Goal: Task Accomplishment & Management: Use online tool/utility

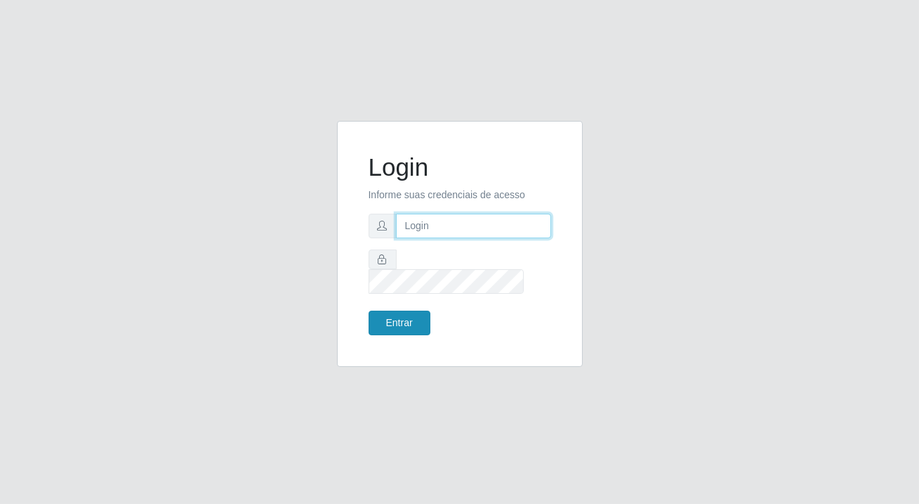
type input "[PERSON_NAME][EMAIL_ADDRESS][DOMAIN_NAME]"
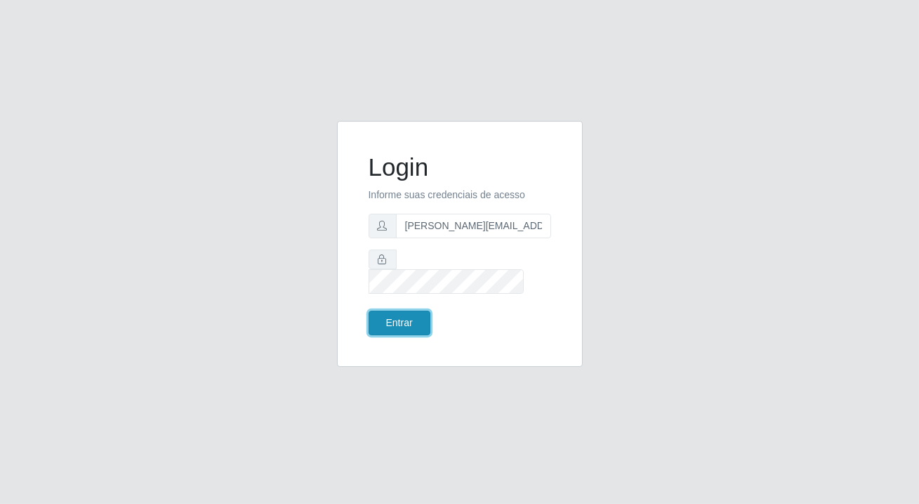
click at [377, 314] on button "Entrar" at bounding box center [400, 322] width 62 height 25
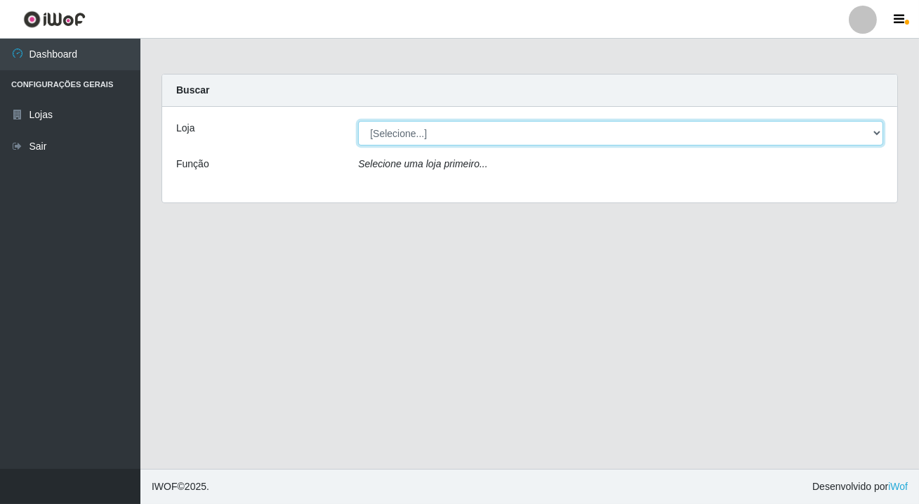
drag, startPoint x: 386, startPoint y: 133, endPoint x: 388, endPoint y: 140, distance: 7.2
click at [386, 133] on select "[Selecione...] Rede Potiguar 2 - Macaíba" at bounding box center [620, 133] width 525 height 25
select select "101"
click at [358, 121] on select "[Selecione...] Rede Potiguar 2 - Macaíba" at bounding box center [620, 133] width 525 height 25
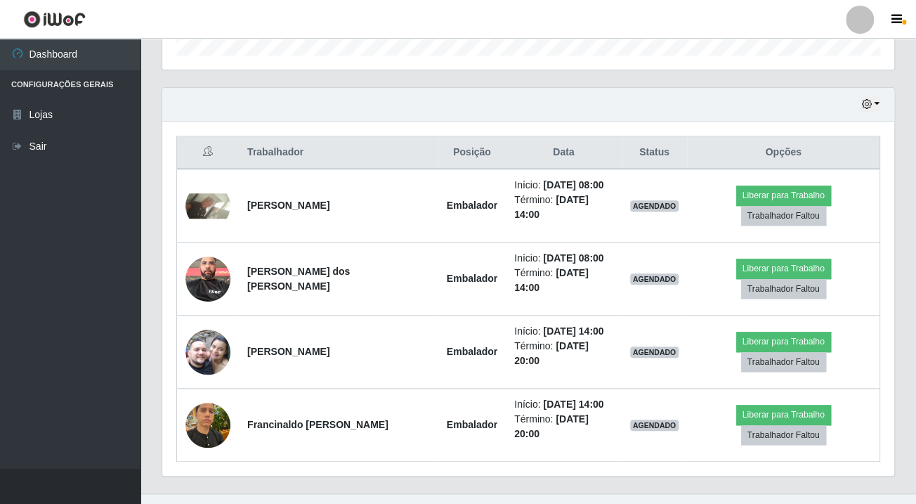
scroll to position [470, 0]
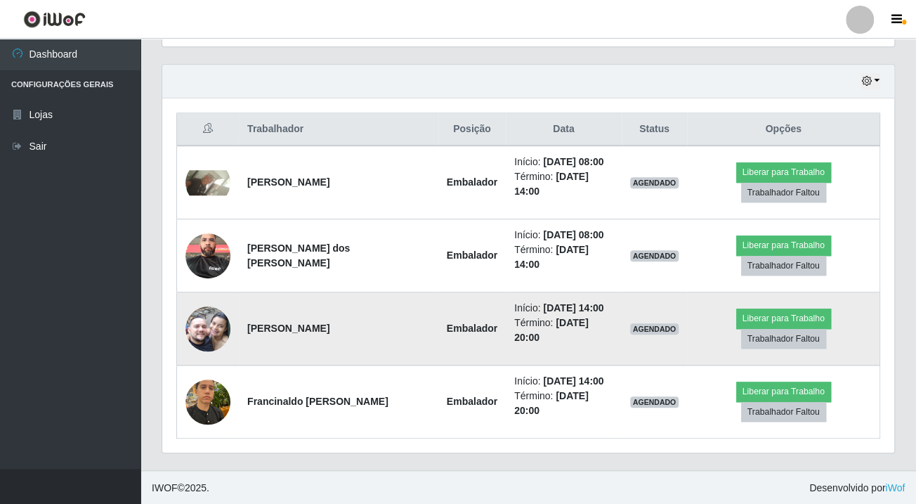
click at [216, 326] on img at bounding box center [207, 329] width 45 height 80
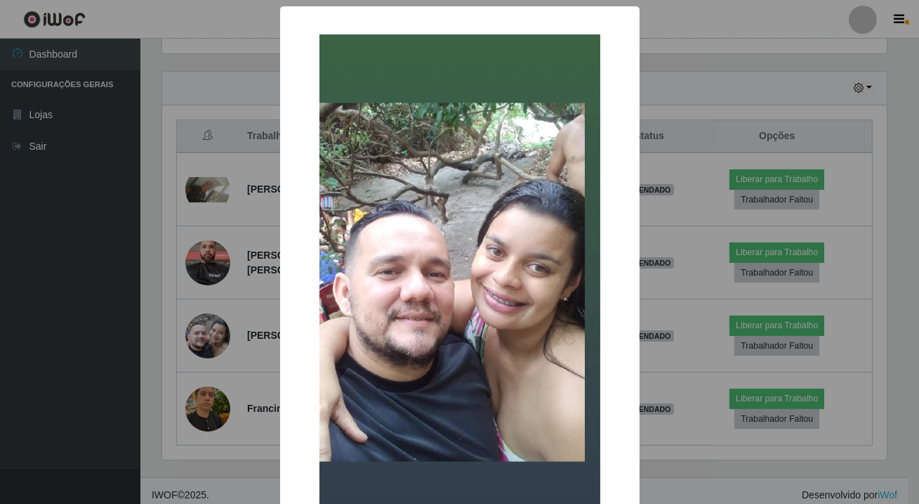
scroll to position [118, 0]
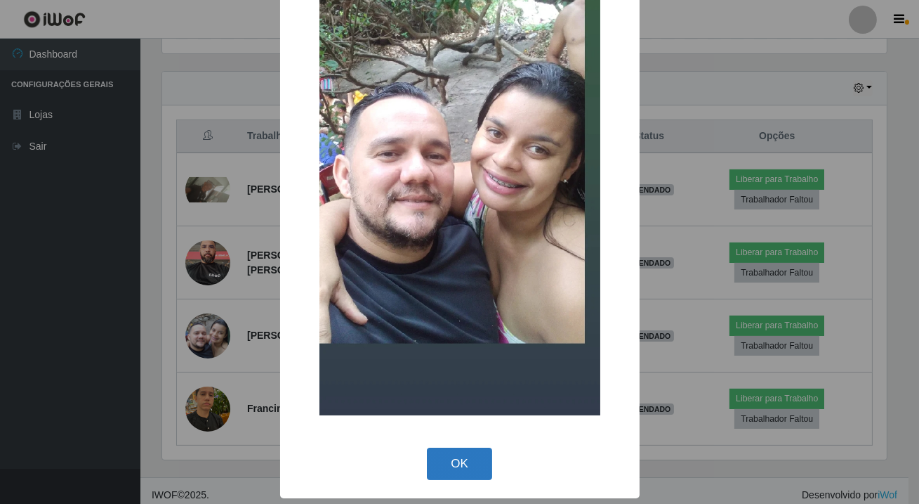
click at [428, 457] on button "OK" at bounding box center [459, 463] width 65 height 33
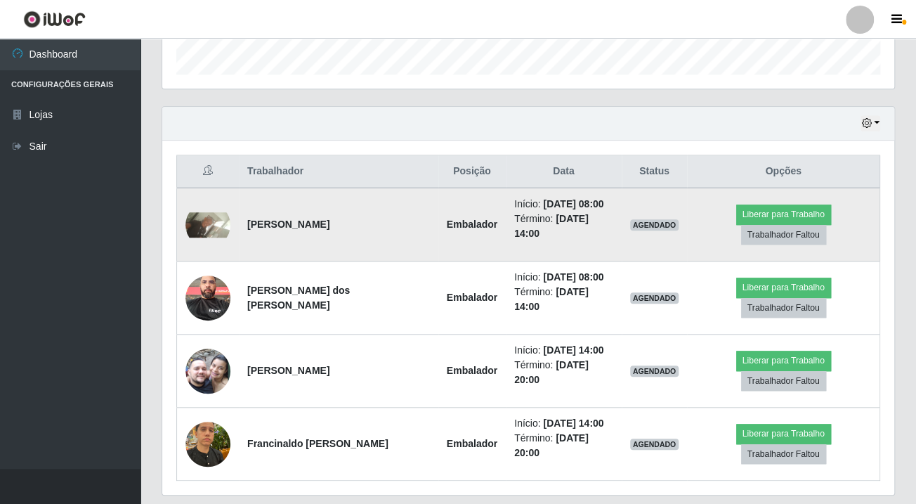
scroll to position [470, 0]
